Goal: Find specific page/section: Find specific page/section

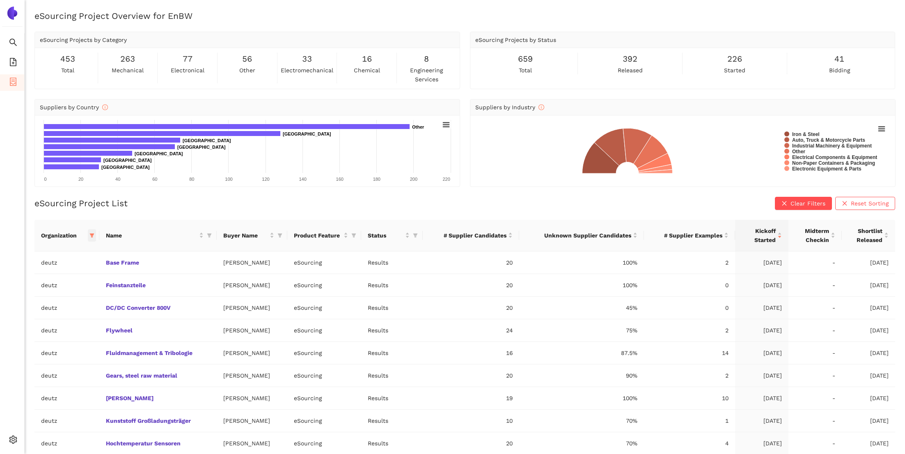
click at [93, 234] on icon "filter" at bounding box center [92, 235] width 5 height 4
click at [60, 303] on span "[PERSON_NAME]" at bounding box center [62, 298] width 86 height 9
checkbox input "true"
click at [58, 355] on span "deutz" at bounding box center [62, 350] width 86 height 9
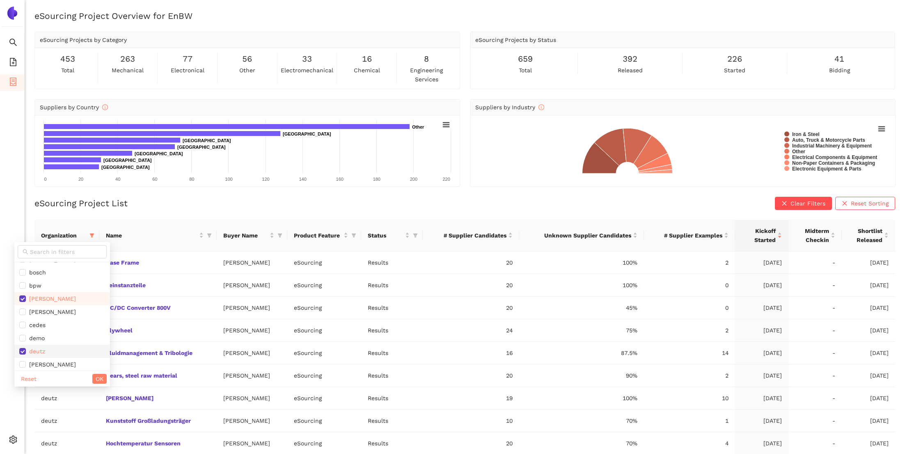
checkbox input "false"
click at [92, 375] on button "OK" at bounding box center [99, 378] width 14 height 10
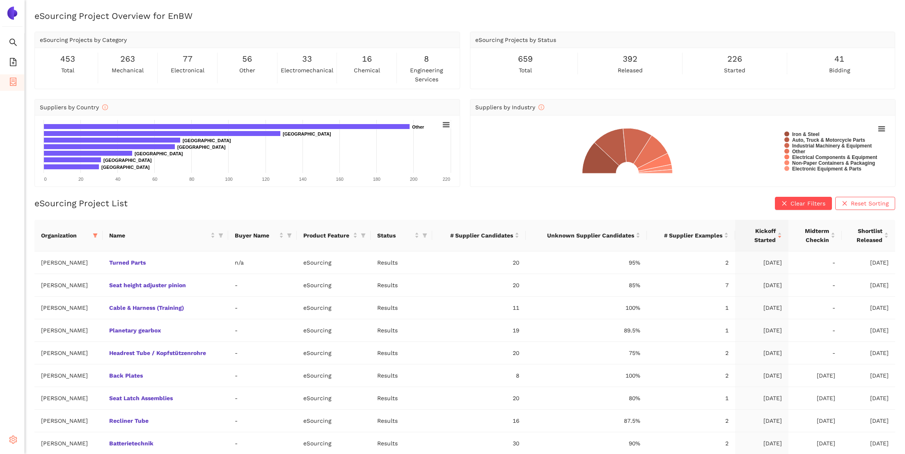
click at [19, 448] on div "Settings" at bounding box center [12, 440] width 25 height 16
click at [73, 385] on li "Internal Area" at bounding box center [59, 380] width 68 height 16
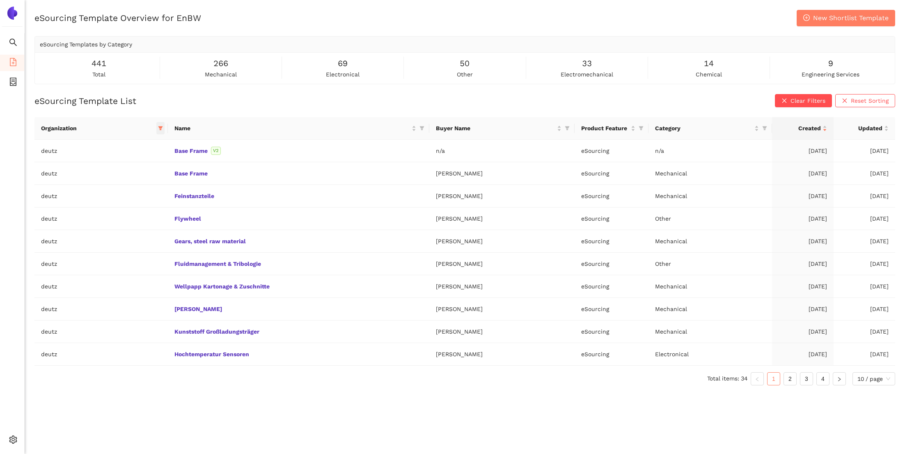
click at [159, 132] on span at bounding box center [160, 128] width 8 height 12
click at [143, 145] on input "text" at bounding box center [119, 144] width 69 height 9
type input "zei"
click at [135, 155] on ul "zeiss" at bounding box center [122, 163] width 81 height 16
click at [125, 160] on span "zeiss" at bounding box center [122, 163] width 71 height 9
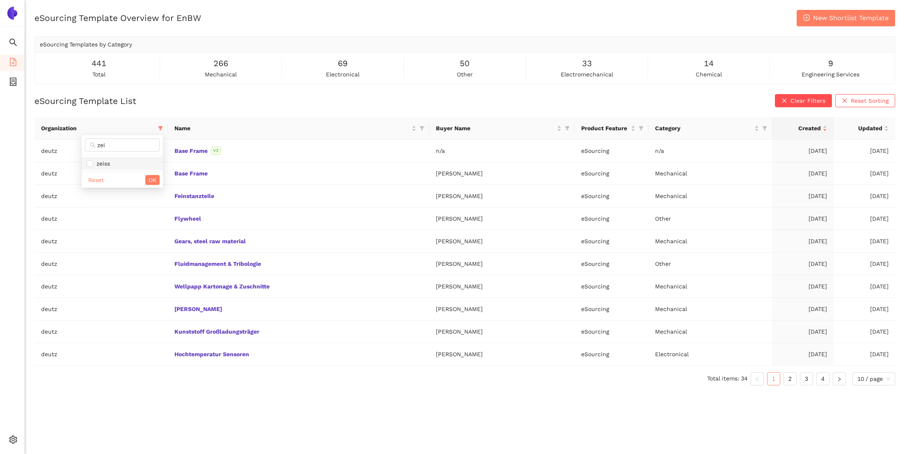
checkbox input "true"
click at [152, 180] on span "OK" at bounding box center [153, 179] width 8 height 9
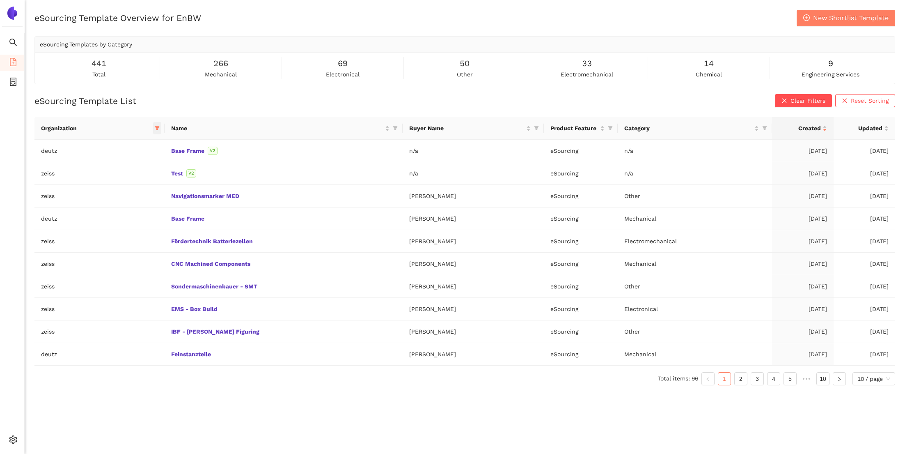
click at [156, 130] on icon "filter" at bounding box center [157, 128] width 5 height 5
click at [121, 195] on li "demo-alpas-search-agent" at bounding box center [113, 188] width 93 height 13
checkbox input "true"
click at [121, 203] on li "deutz" at bounding box center [113, 201] width 93 height 13
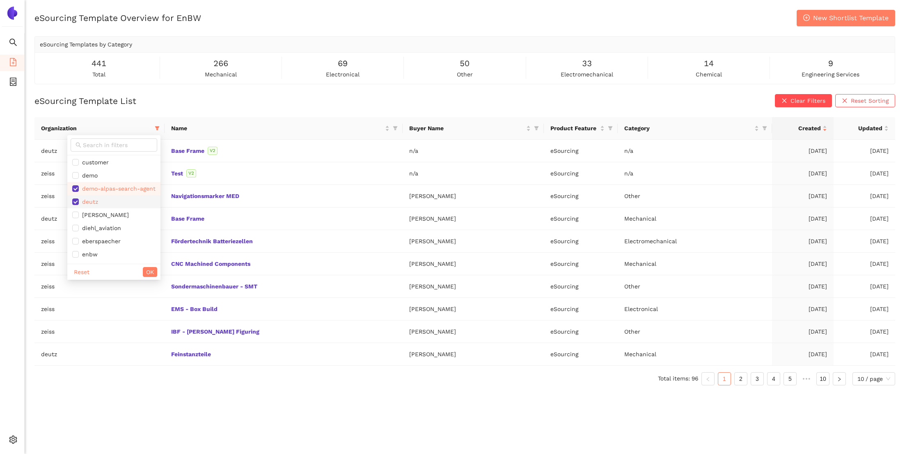
checkbox input "false"
click at [121, 192] on span "demo-alpas-search-agent" at bounding box center [117, 188] width 77 height 7
checkbox input "false"
click at [147, 268] on span "OK" at bounding box center [150, 271] width 8 height 9
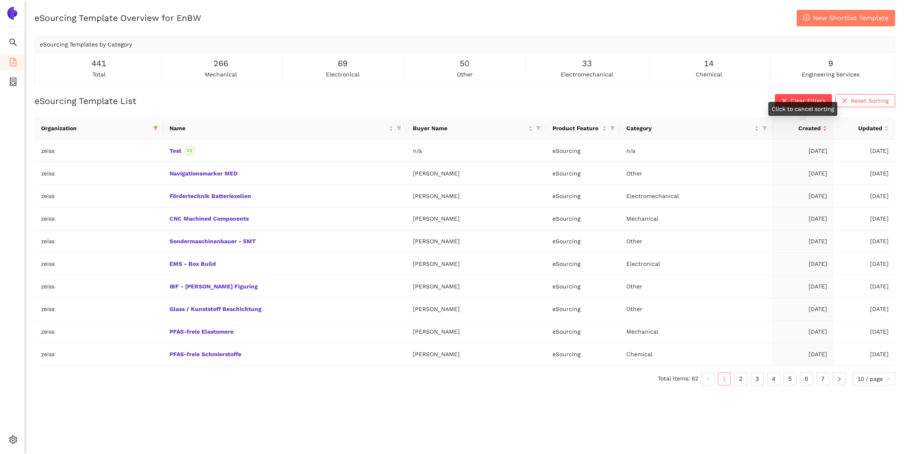
click at [827, 129] on div "Created" at bounding box center [803, 128] width 48 height 9
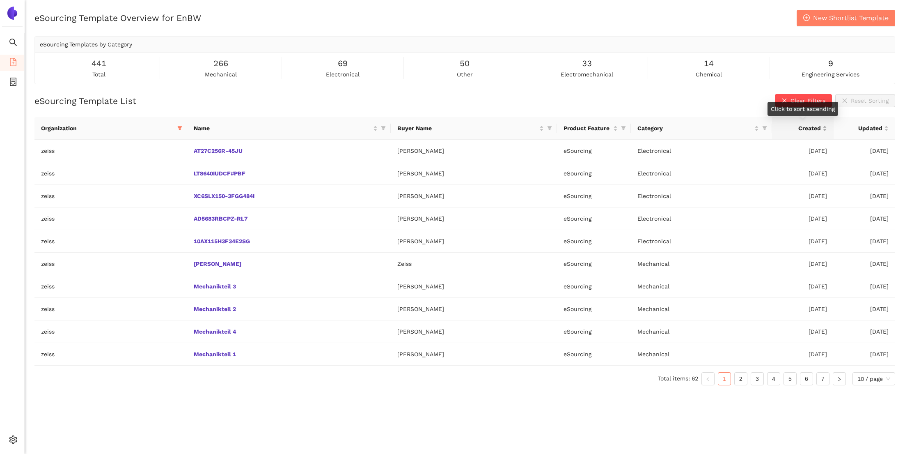
click at [827, 131] on div "Created" at bounding box center [803, 128] width 48 height 9
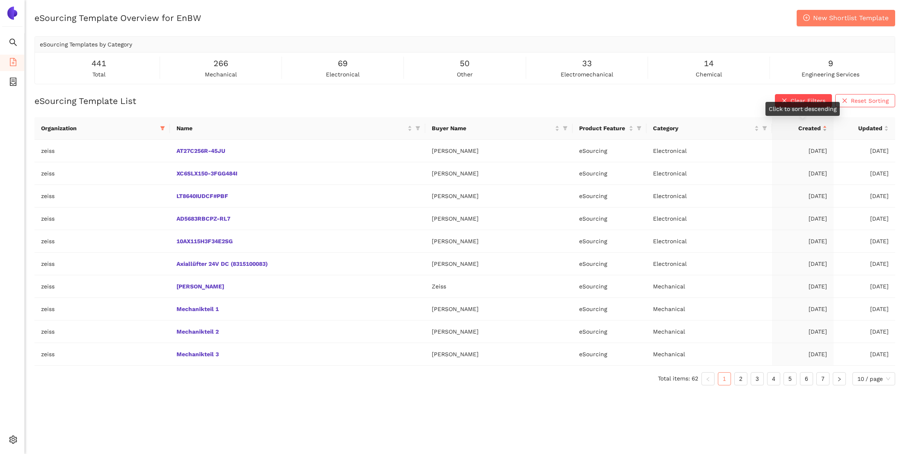
click at [825, 128] on div "Created" at bounding box center [803, 128] width 48 height 9
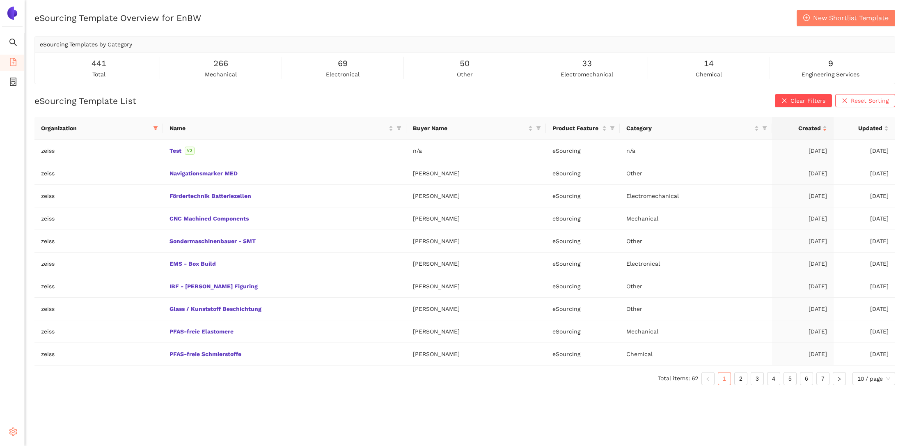
click at [15, 428] on icon "setting" at bounding box center [13, 431] width 8 height 8
click at [52, 375] on span "Internal Area" at bounding box center [59, 372] width 37 height 7
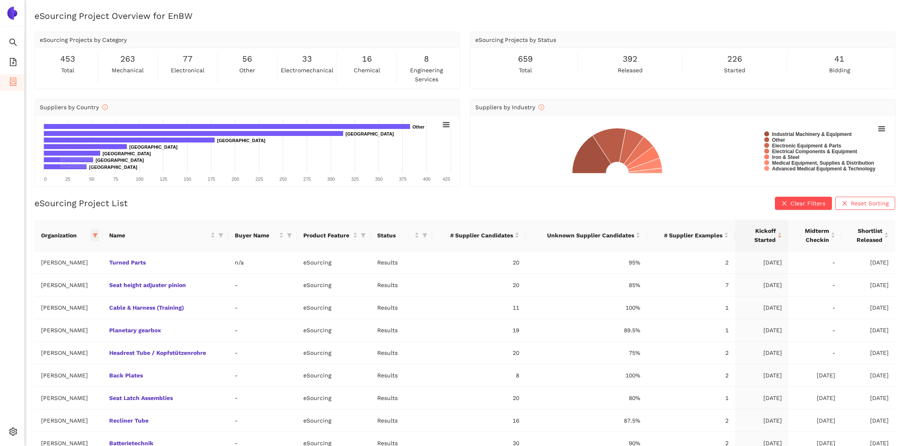
click at [93, 233] on icon "filter" at bounding box center [95, 235] width 5 height 4
click at [81, 244] on div at bounding box center [62, 252] width 96 height 20
click at [77, 249] on input "text" at bounding box center [65, 251] width 72 height 9
type input "[PERSON_NAME]"
click at [62, 278] on div "Reset OK" at bounding box center [54, 286] width 81 height 16
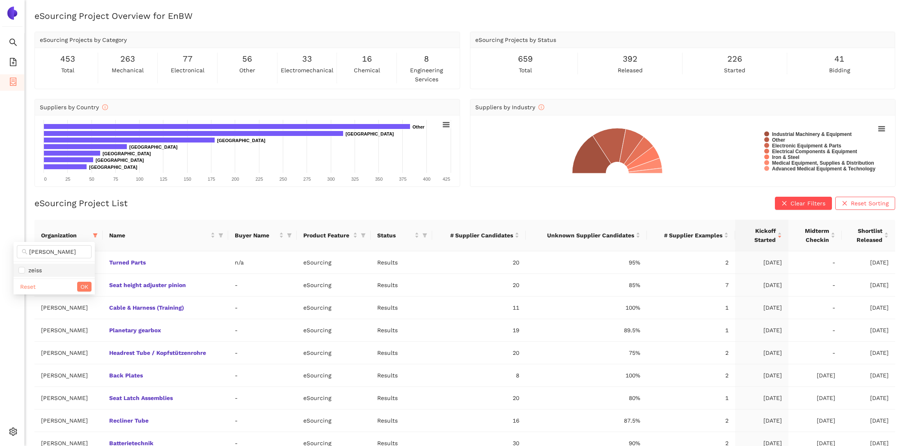
click at [61, 270] on span "zeiss" at bounding box center [53, 270] width 71 height 9
checkbox input "true"
click at [78, 279] on div "Reset OK" at bounding box center [54, 286] width 81 height 16
click at [82, 286] on span "OK" at bounding box center [84, 286] width 8 height 9
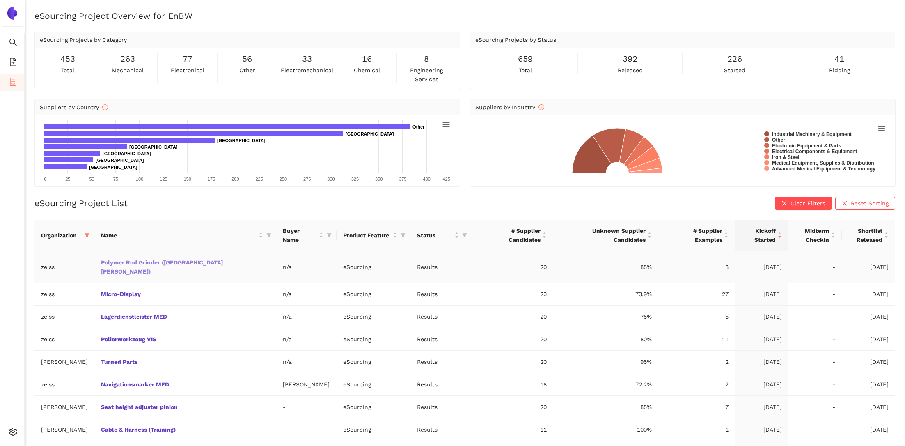
click at [0, 0] on link "Polymer Rod Grinder (Fort Knox)" at bounding box center [0, 0] width 0 height 0
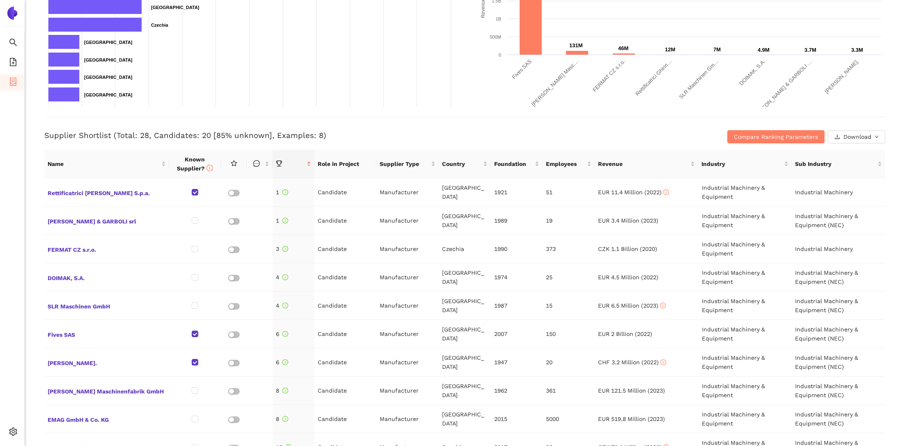
scroll to position [240, 0]
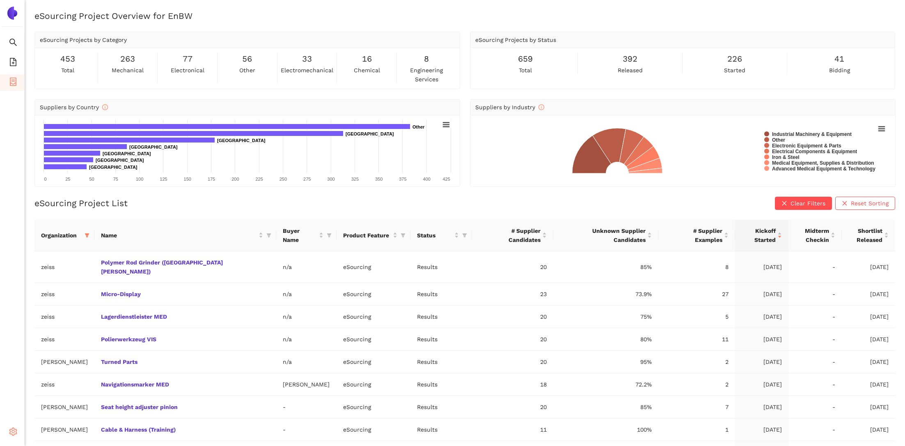
click at [15, 431] on icon "setting" at bounding box center [13, 431] width 8 height 8
click at [50, 371] on span "Internal Area" at bounding box center [59, 372] width 37 height 7
